Goal: Task Accomplishment & Management: Manage account settings

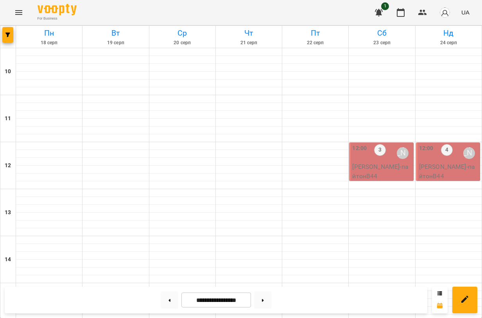
scroll to position [376, 0]
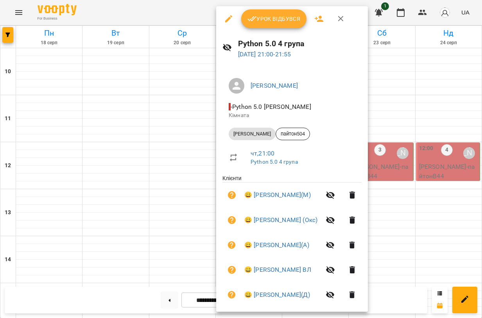
click at [281, 13] on button "Урок відбувся" at bounding box center [274, 18] width 66 height 19
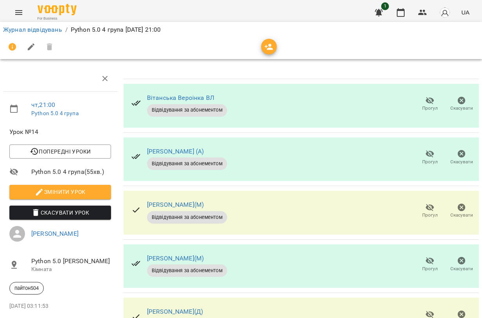
scroll to position [29, 0]
click at [431, 150] on icon "button" at bounding box center [430, 153] width 9 height 7
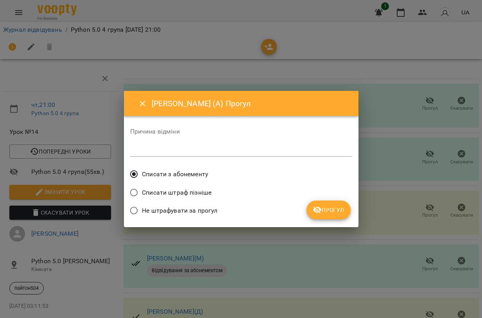
click at [325, 207] on span "Прогул" at bounding box center [329, 209] width 32 height 9
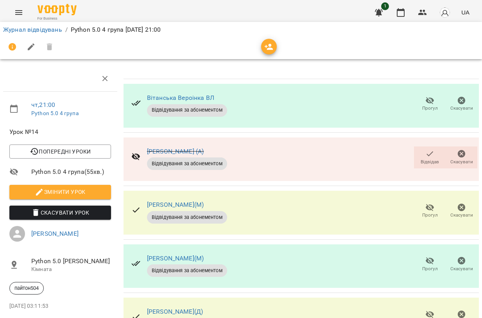
click at [431, 204] on icon "button" at bounding box center [430, 207] width 9 height 7
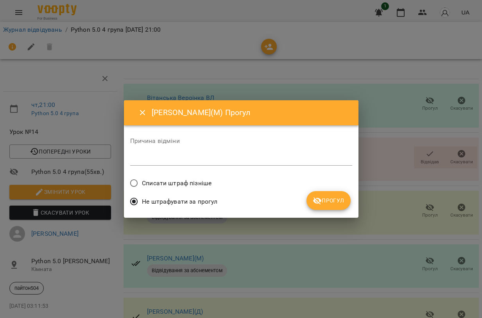
click at [326, 204] on span "Прогул" at bounding box center [329, 200] width 32 height 9
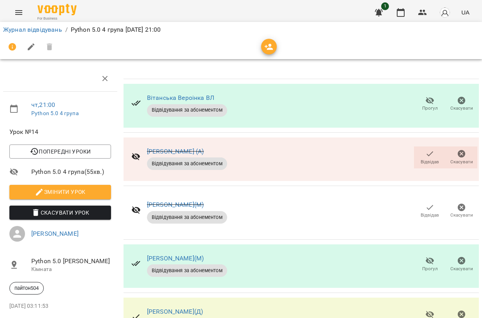
scroll to position [252, 0]
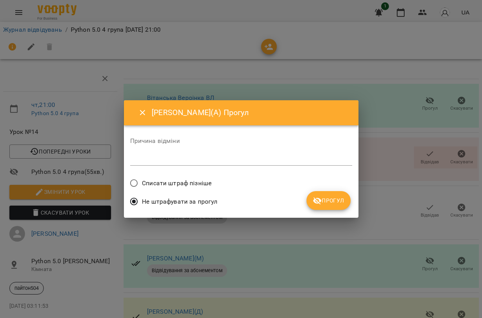
click at [338, 201] on span "Прогул" at bounding box center [329, 200] width 32 height 9
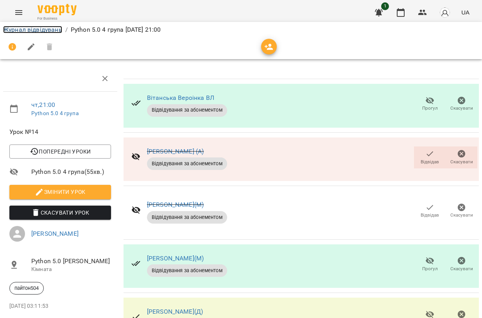
click at [51, 29] on link "Журнал відвідувань" at bounding box center [32, 29] width 59 height 7
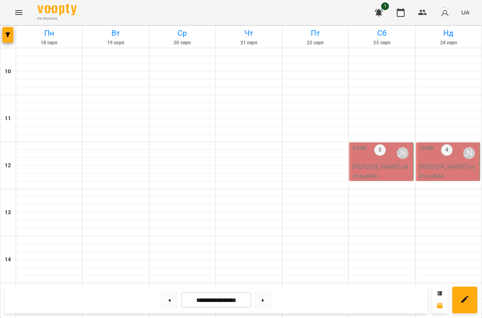
scroll to position [153, 0]
